Goal: Answer question/provide support: Share knowledge or assist other users

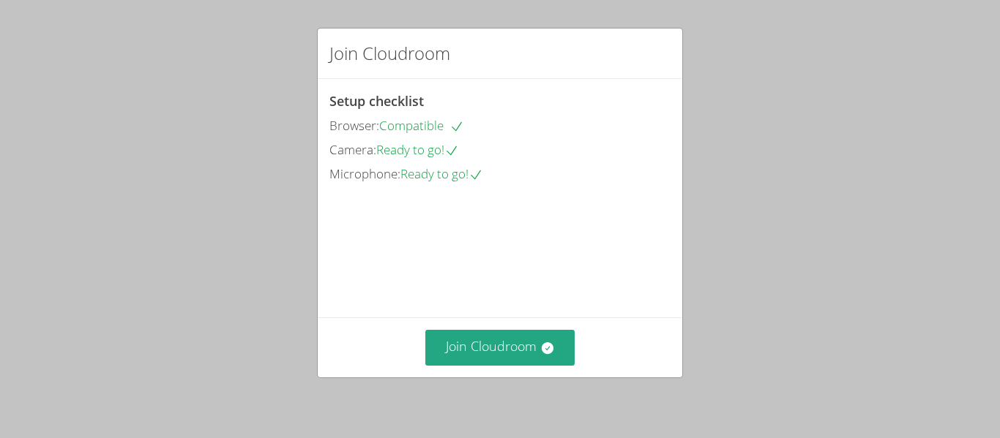
click at [525, 370] on div "Join Cloudroom" at bounding box center [500, 348] width 364 height 60
click at [515, 327] on div "Join Cloudroom" at bounding box center [500, 348] width 364 height 60
click at [532, 352] on button "Join Cloudroom" at bounding box center [500, 348] width 150 height 36
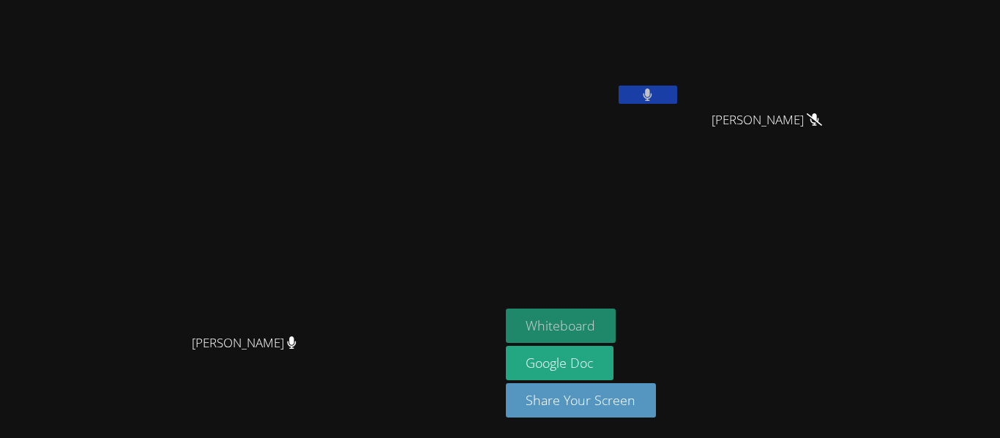
click at [616, 316] on button "Whiteboard" at bounding box center [561, 326] width 110 height 34
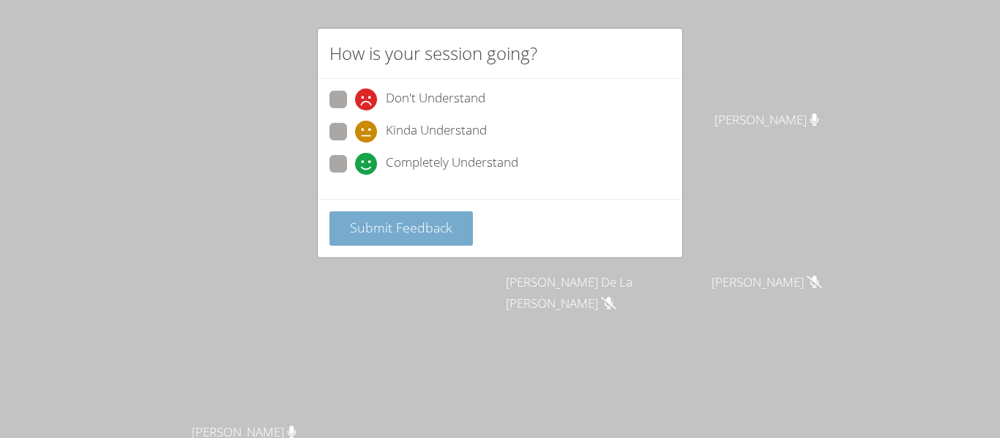
click at [406, 219] on span "Submit Feedback" at bounding box center [401, 228] width 102 height 18
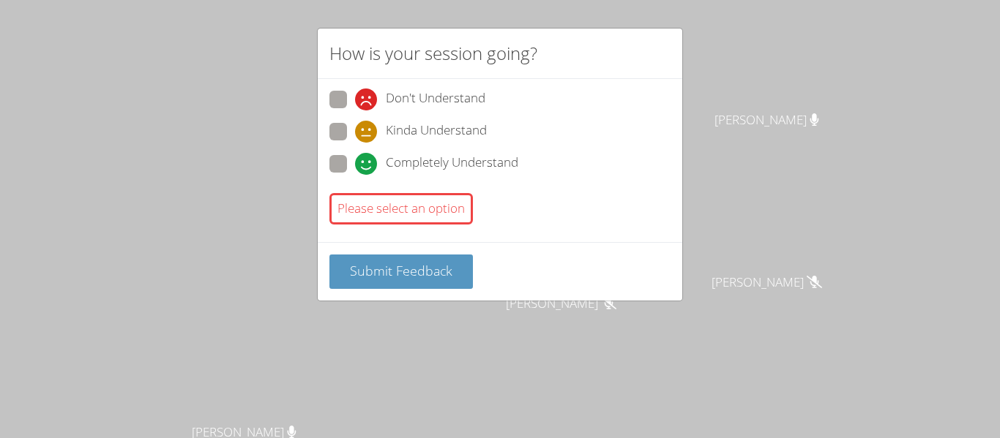
click at [355, 175] on span at bounding box center [355, 175] width 0 height 0
click at [355, 167] on input "Completely Understand" at bounding box center [361, 161] width 12 height 12
radio input "true"
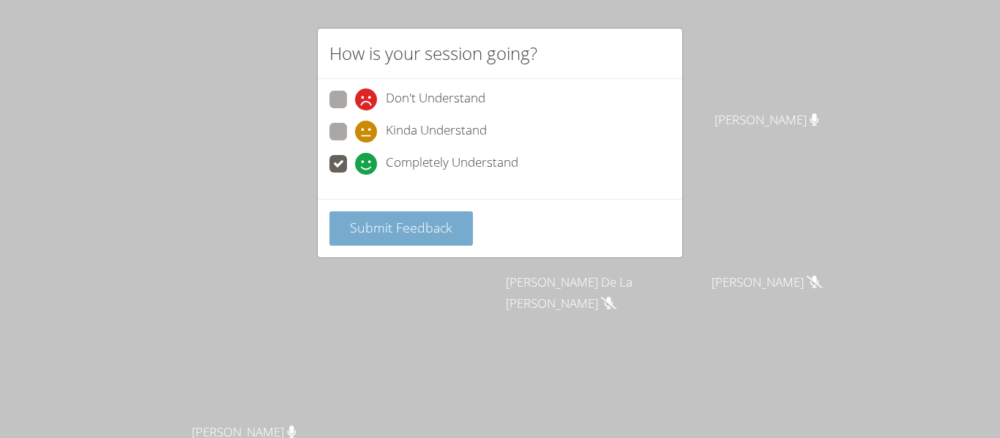
click at [368, 233] on span "Submit Feedback" at bounding box center [401, 228] width 102 height 18
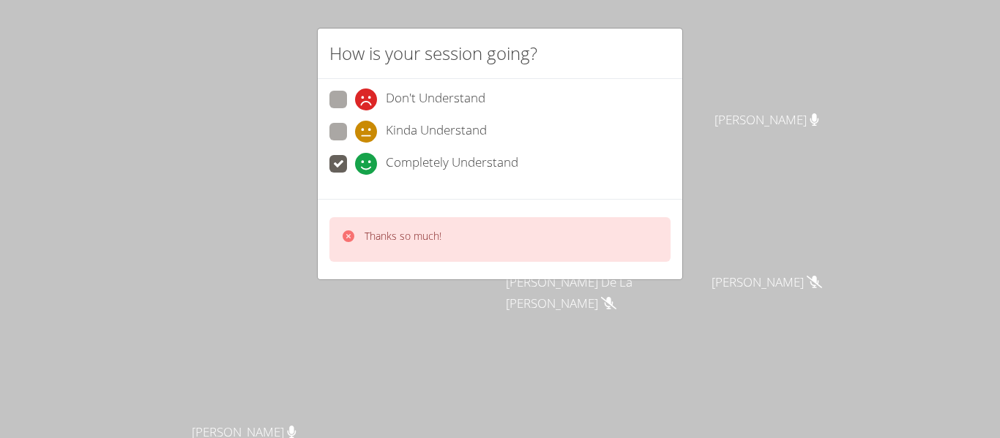
click at [347, 231] on icon at bounding box center [348, 237] width 12 height 12
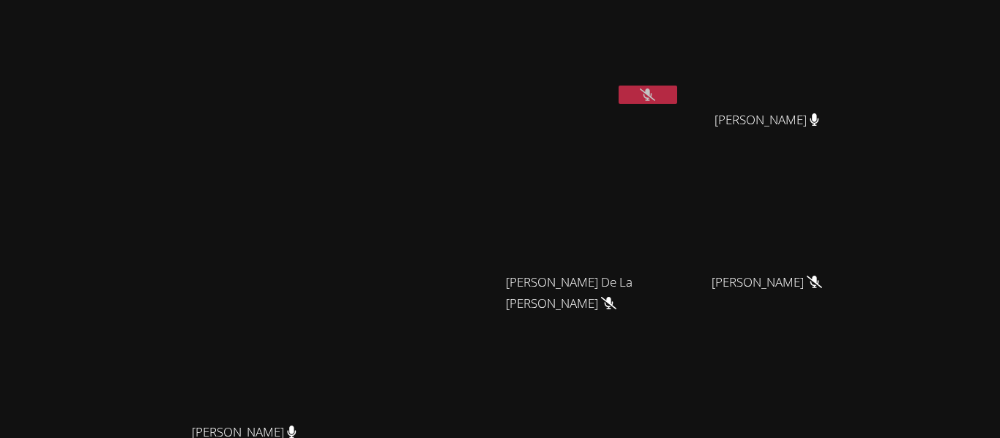
click at [347, 231] on video at bounding box center [250, 279] width 220 height 274
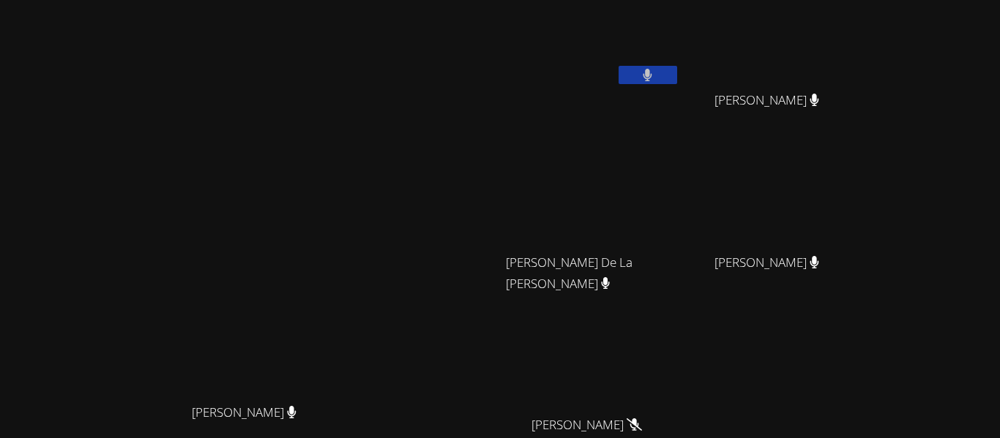
scroll to position [18, 0]
